Goal: Transaction & Acquisition: Book appointment/travel/reservation

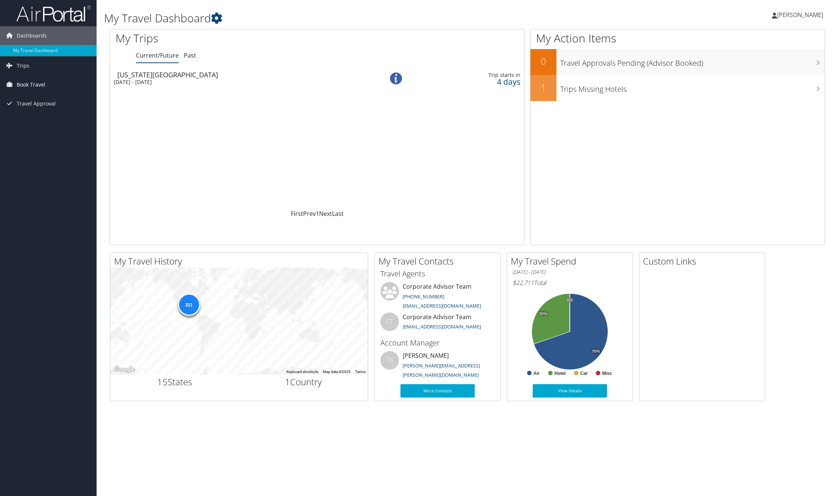
click at [44, 84] on span "Book Travel" at bounding box center [31, 84] width 29 height 19
click at [55, 122] on link "Book/Manage Online Trips" at bounding box center [48, 121] width 97 height 11
